Goal: Book appointment/travel/reservation

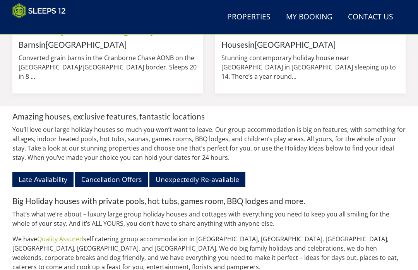
scroll to position [737, 0]
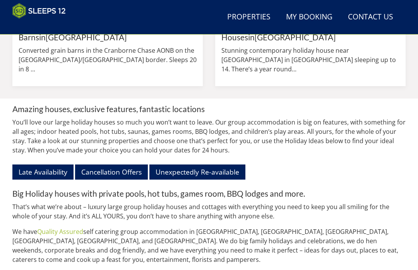
click at [188, 164] on link "Unexpectedly Re-available" at bounding box center [198, 171] width 96 height 15
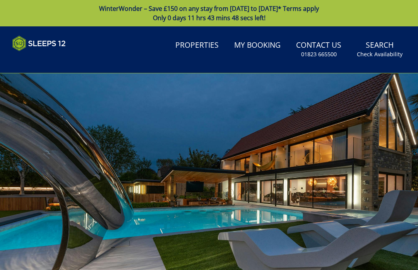
click at [36, 162] on div at bounding box center [209, 190] width 418 height 234
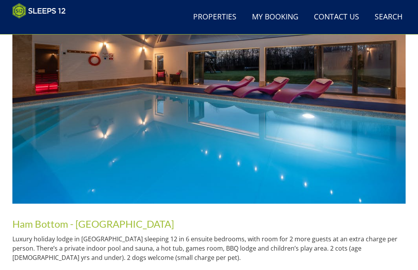
scroll to position [409, 0]
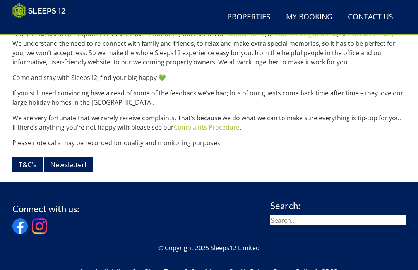
scroll to position [978, 0]
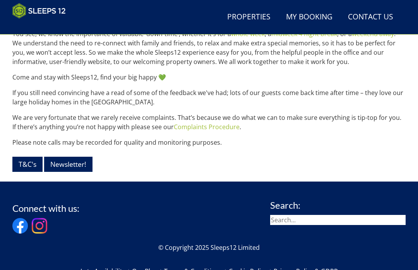
click at [363, 215] on input "search" at bounding box center [338, 220] width 136 height 10
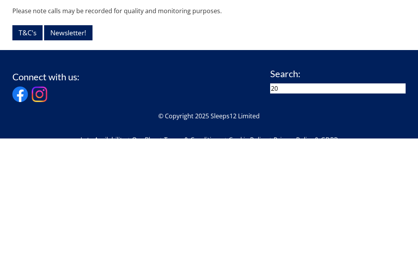
type input "2"
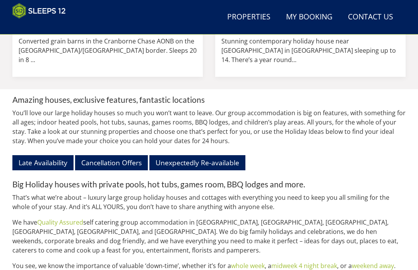
click at [242, 14] on link "Properties" at bounding box center [249, 17] width 50 height 17
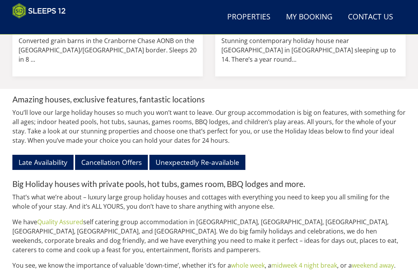
scroll to position [747, 0]
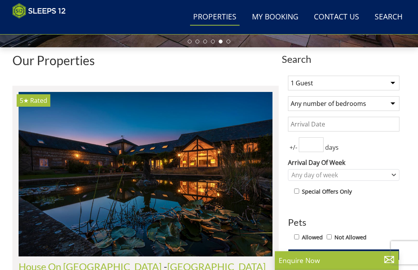
scroll to position [248, 0]
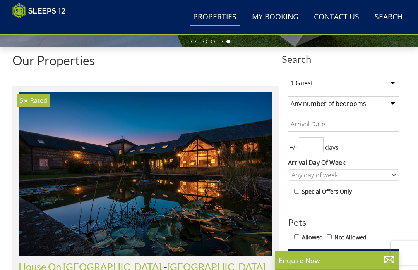
click at [394, 84] on select "1 Guest 2 Guests 3 Guests 4 Guests 5 Guests 6 Guests 7 Guests 8 Guests 9 Guests…" at bounding box center [344, 83] width 112 height 15
select select "20"
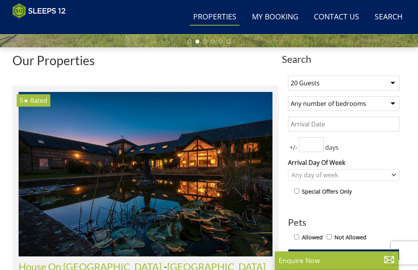
click at [346, 123] on input "Date" at bounding box center [344, 124] width 112 height 15
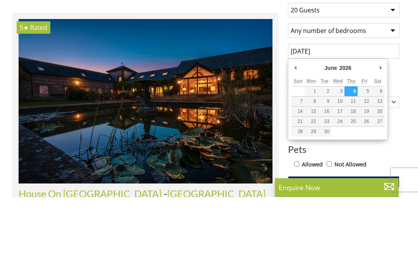
scroll to position [321, 0]
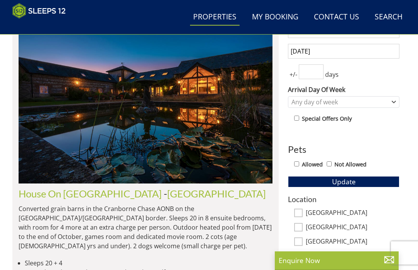
click at [342, 53] on input "04/06/2026" at bounding box center [344, 51] width 112 height 15
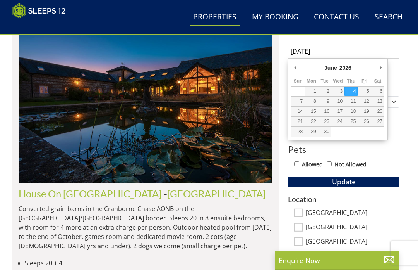
type input "26/06/2026"
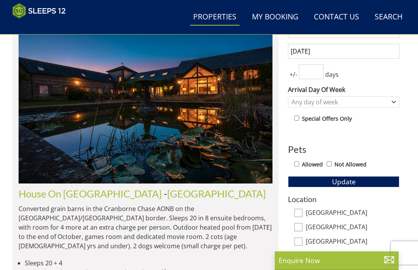
click at [316, 68] on input "number" at bounding box center [311, 71] width 25 height 15
click at [394, 102] on icon "Combobox" at bounding box center [393, 102] width 3 height 2
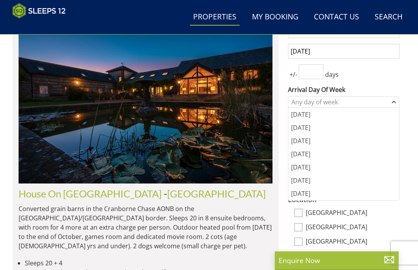
click at [305, 165] on div "Friday" at bounding box center [344, 166] width 111 height 13
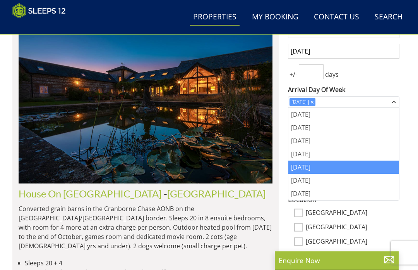
click at [387, 79] on div "1 Guest 2 Guests 3 Guests 4 Guests 5 Guests 6 Guests 7 Guests 8 Guests 9 Guests…" at bounding box center [344, 208] width 124 height 423
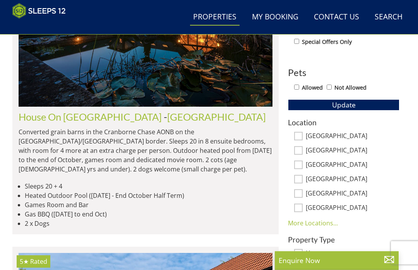
scroll to position [398, 0]
click at [304, 128] on div "Location Somerset Devon Wiltshire Gloucestershire Bristol Nottinghamshire More …" at bounding box center [344, 172] width 112 height 109
click at [299, 138] on input "Somerset" at bounding box center [298, 136] width 9 height 9
checkbox input "true"
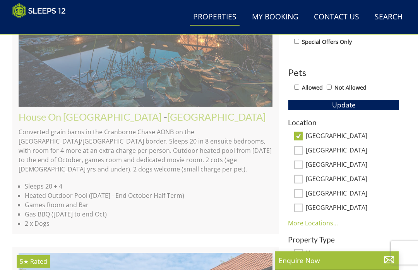
click at [303, 146] on input "Devon" at bounding box center [298, 150] width 9 height 9
checkbox input "true"
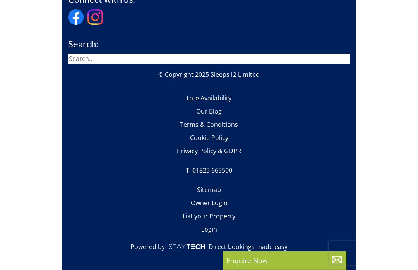
scroll to position [2075, 0]
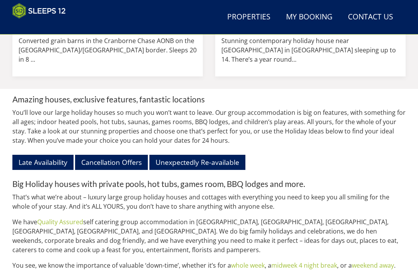
scroll to position [0, 3431]
